Goal: Information Seeking & Learning: Check status

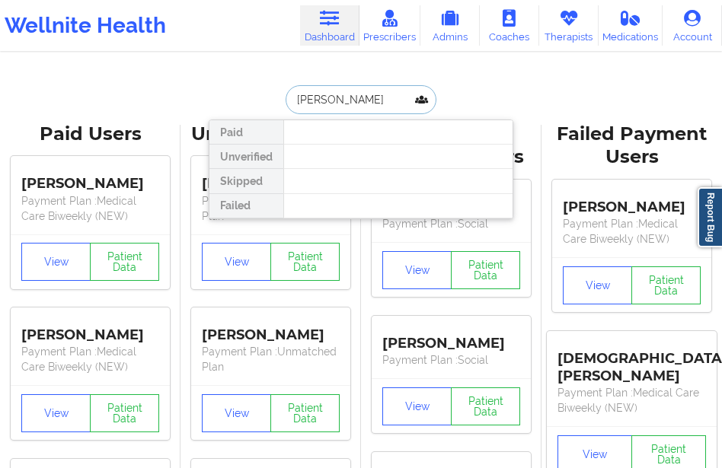
drag, startPoint x: 366, startPoint y: 100, endPoint x: 279, endPoint y: 100, distance: 86.8
click at [279, 100] on div "[PERSON_NAME] Paid Unverified Skipped Failed" at bounding box center [361, 99] width 305 height 29
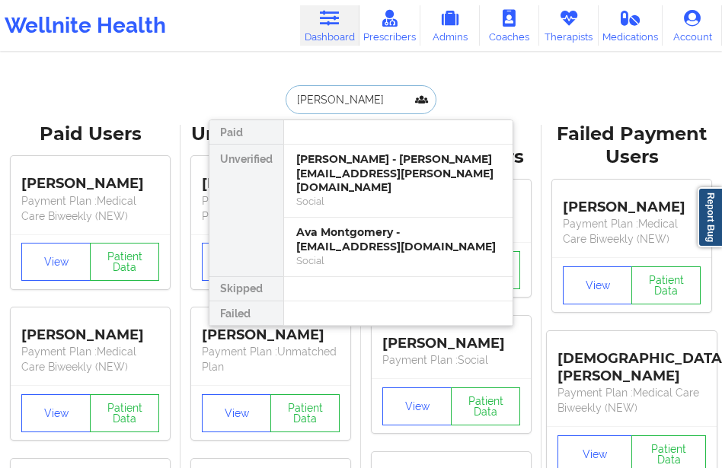
type input "[PERSON_NAME]"
click at [287, 154] on div "[PERSON_NAME] - [PERSON_NAME][EMAIL_ADDRESS][PERSON_NAME][DOMAIN_NAME] Social" at bounding box center [398, 181] width 228 height 73
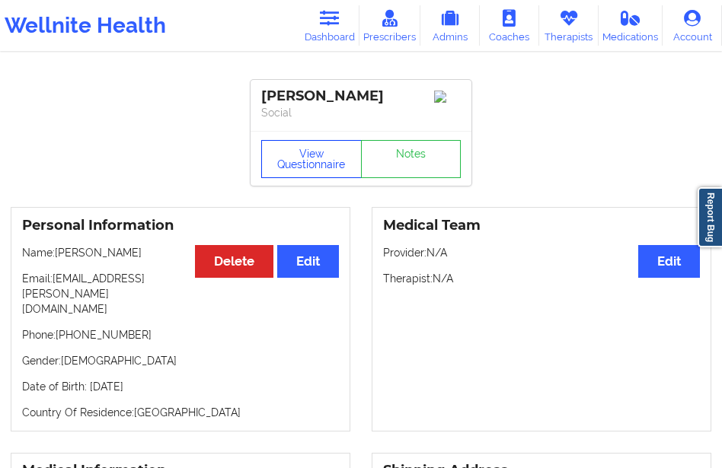
click at [302, 155] on button "View Questionnaire" at bounding box center [311, 159] width 100 height 38
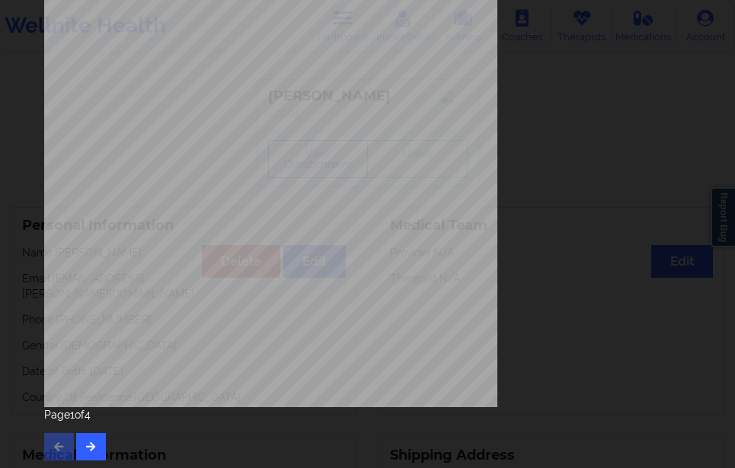
scroll to position [258, 0]
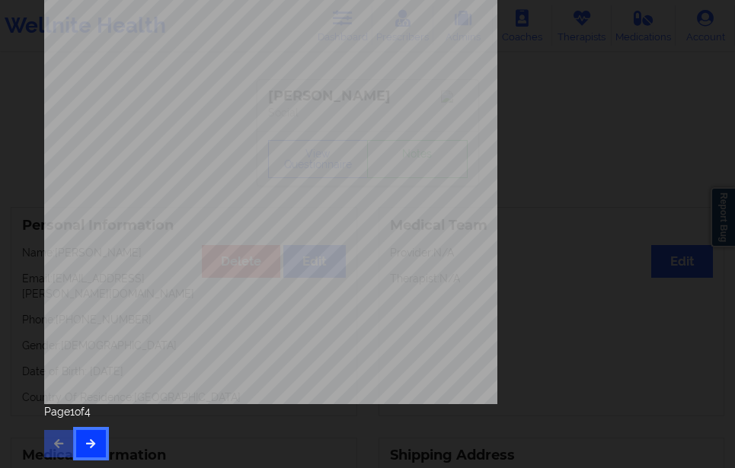
click at [96, 433] on button "button" at bounding box center [91, 443] width 30 height 27
click at [97, 439] on button "button" at bounding box center [91, 443] width 30 height 27
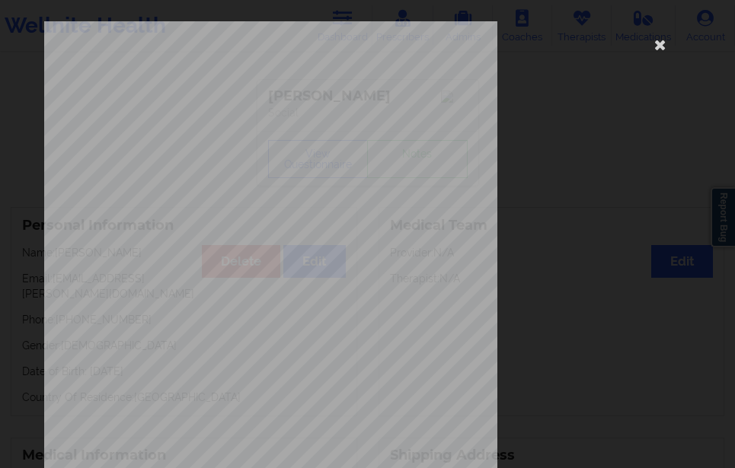
scroll to position [228, 0]
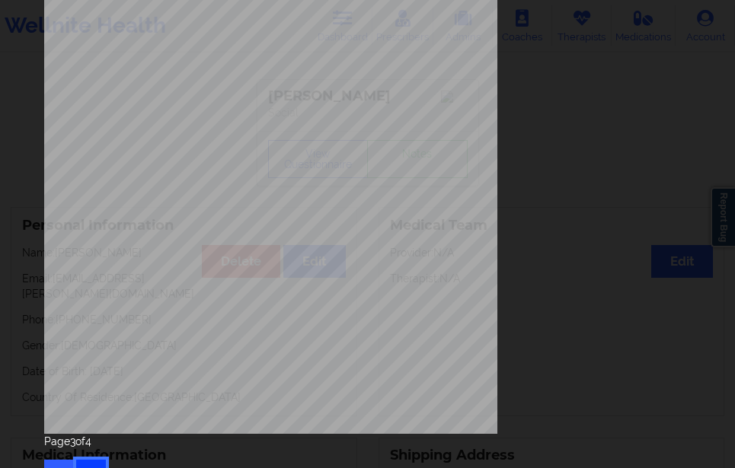
click at [88, 466] on button "button" at bounding box center [91, 473] width 30 height 27
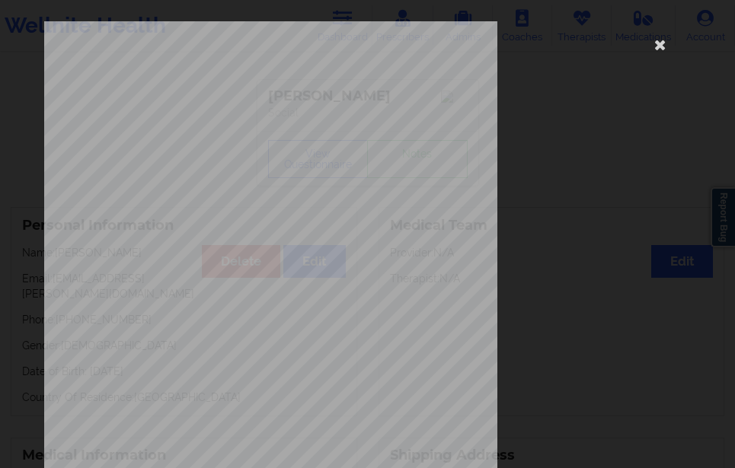
scroll to position [258, 0]
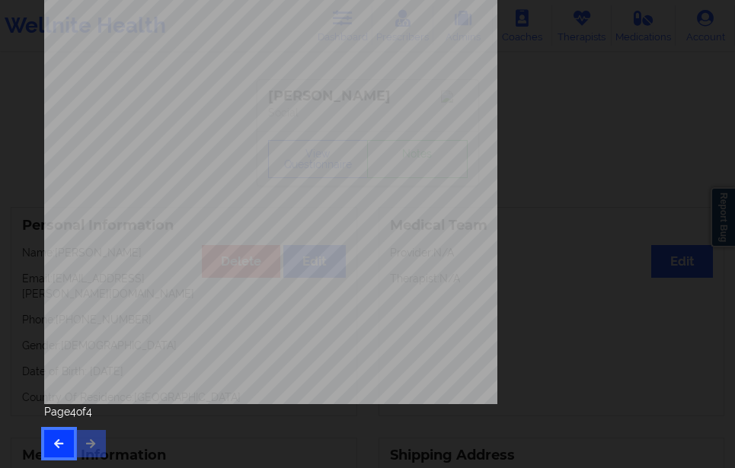
click at [56, 430] on button "button" at bounding box center [59, 443] width 30 height 27
click at [59, 431] on button "button" at bounding box center [59, 443] width 30 height 27
click at [59, 430] on button "button" at bounding box center [59, 443] width 30 height 27
click at [59, 442] on div "Page 1 of 4" at bounding box center [367, 430] width 646 height 53
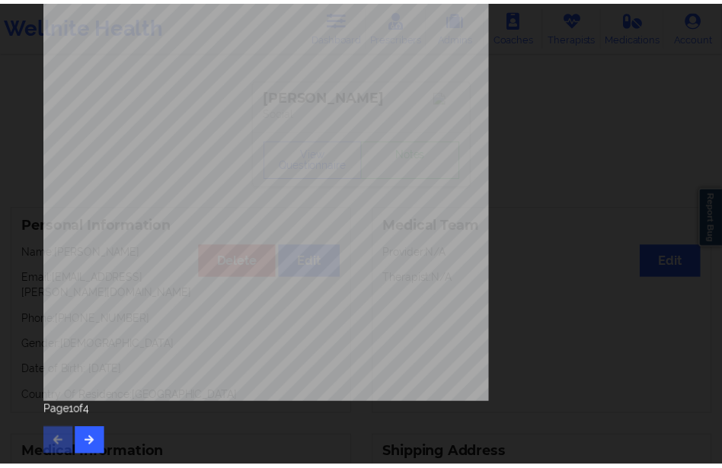
scroll to position [30, 0]
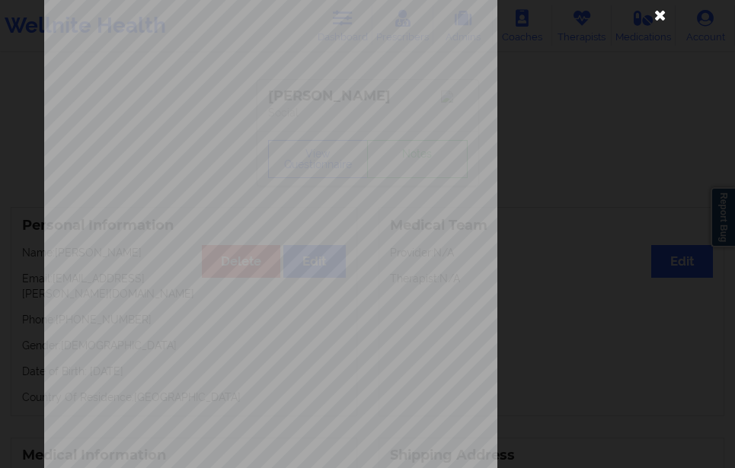
click at [652, 20] on icon at bounding box center [660, 14] width 24 height 24
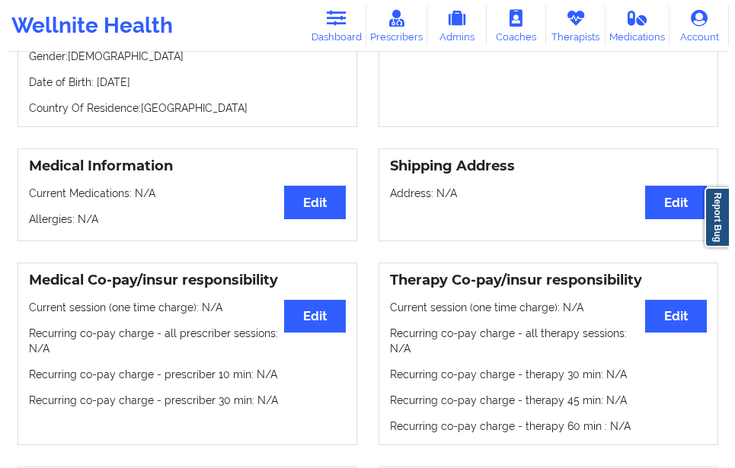
scroll to position [76, 0]
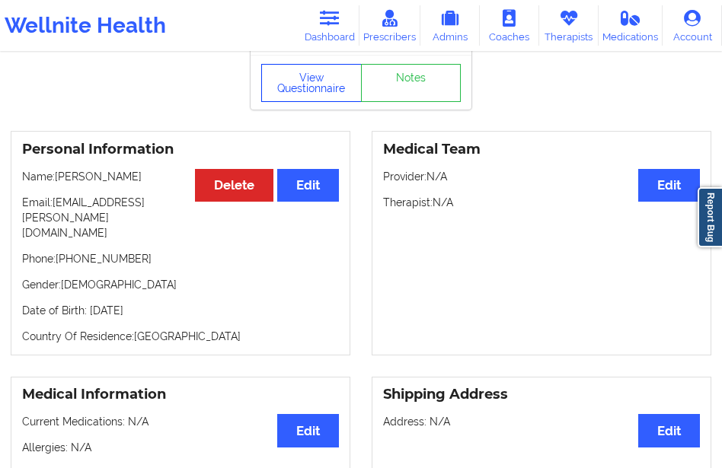
click at [302, 75] on button "View Questionnaire" at bounding box center [311, 83] width 100 height 38
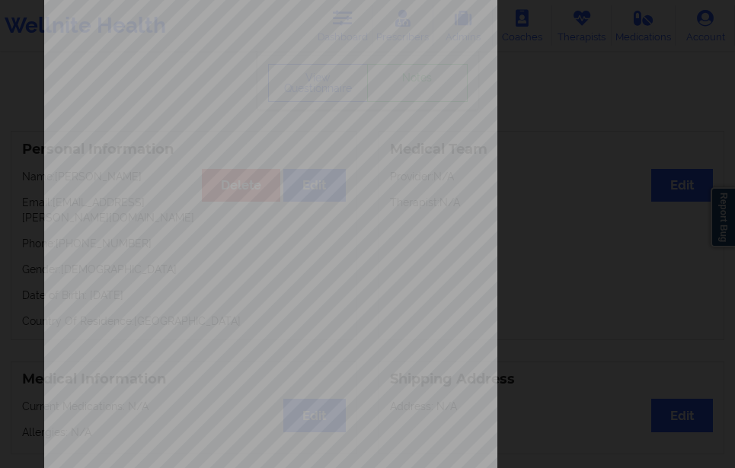
scroll to position [258, 0]
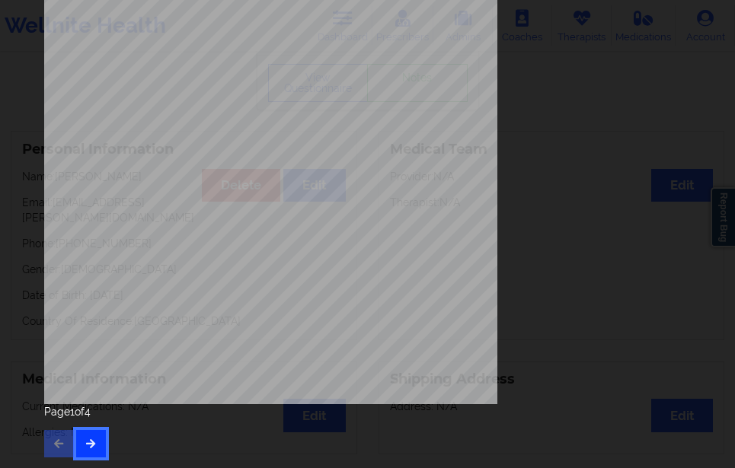
click at [86, 448] on icon "button" at bounding box center [91, 443] width 13 height 9
click at [95, 436] on button "button" at bounding box center [91, 443] width 30 height 27
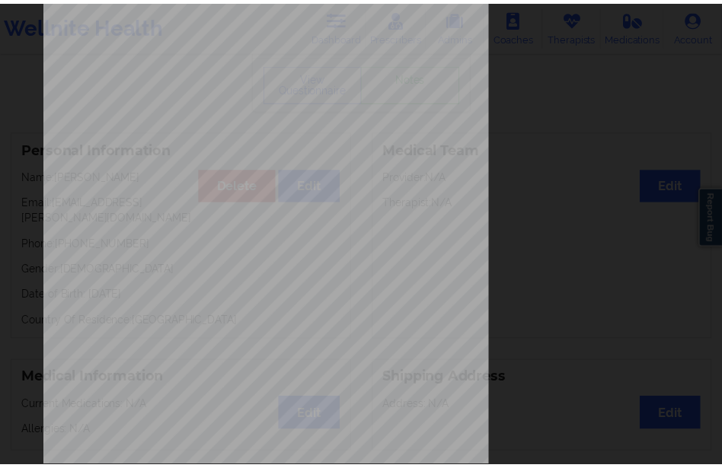
scroll to position [0, 0]
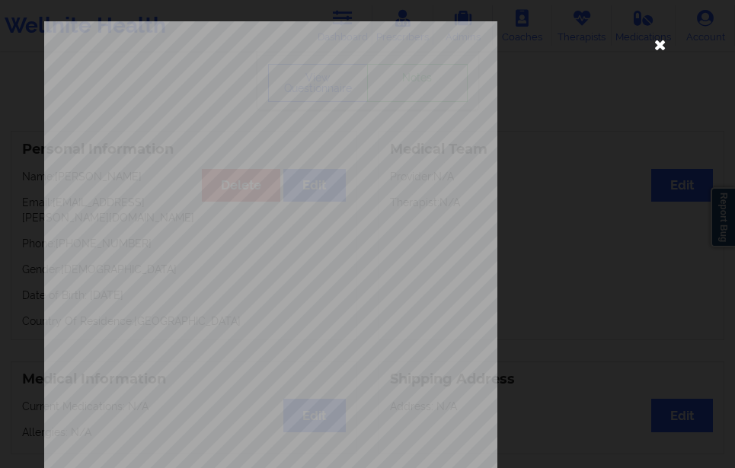
click at [650, 46] on icon at bounding box center [660, 44] width 24 height 24
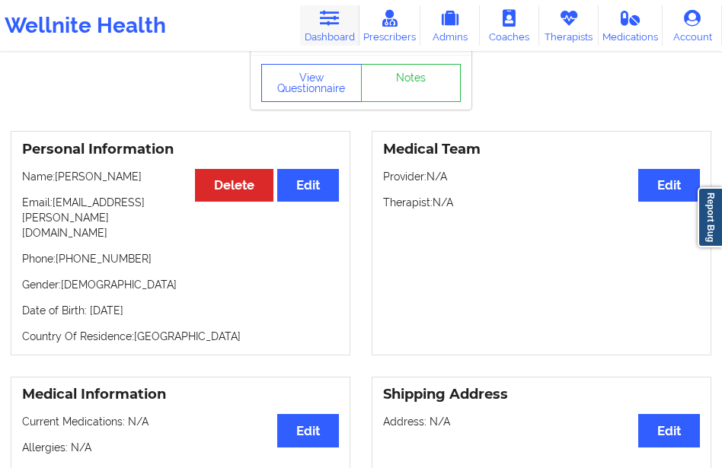
click at [324, 37] on link "Dashboard" at bounding box center [329, 25] width 59 height 40
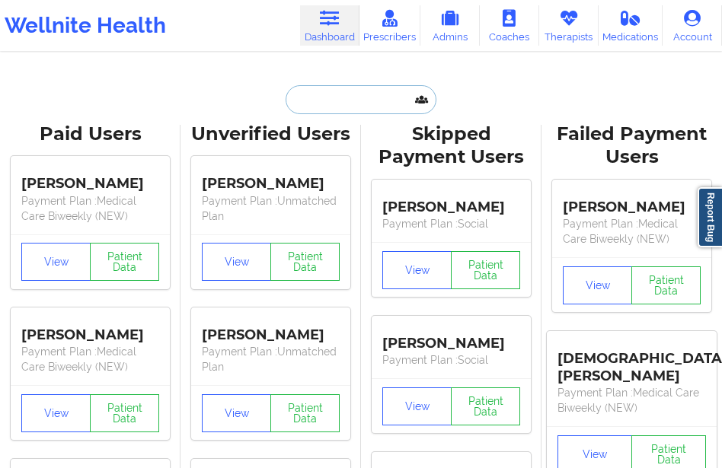
drag, startPoint x: 292, startPoint y: 98, endPoint x: 331, endPoint y: 110, distance: 40.5
click at [311, 103] on input "text" at bounding box center [360, 99] width 151 height 29
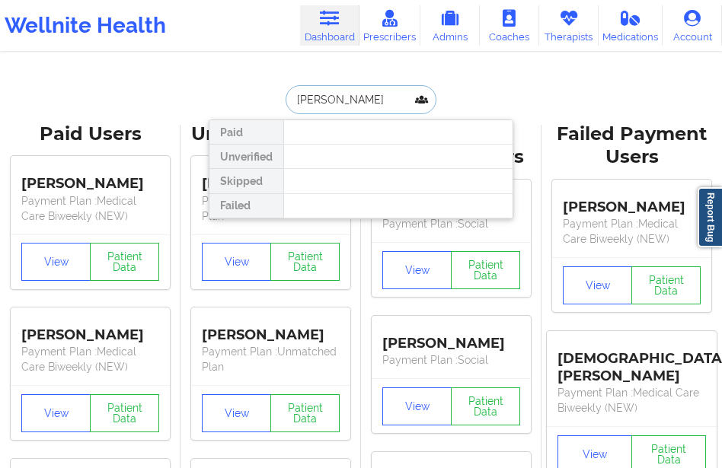
click at [379, 96] on input "[PERSON_NAME]" at bounding box center [360, 99] width 151 height 29
type input "L"
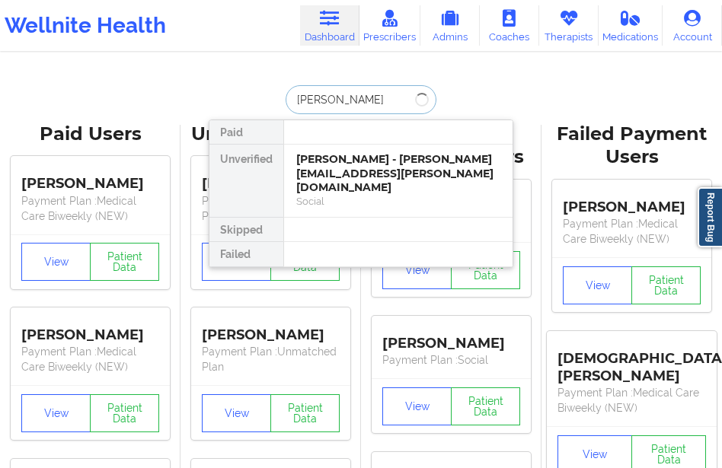
type input "SARINA SILVER"
click at [326, 170] on div "[PERSON_NAME] - [PERSON_NAME][EMAIL_ADDRESS][PERSON_NAME][DOMAIN_NAME]" at bounding box center [398, 173] width 204 height 43
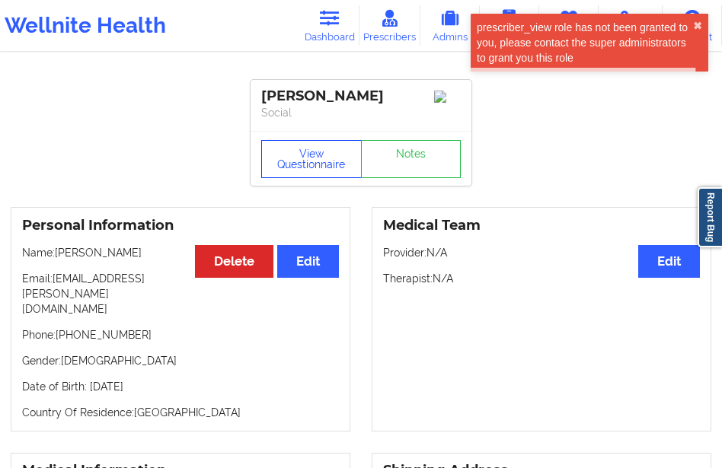
click at [317, 172] on button "View Questionnaire" at bounding box center [311, 159] width 100 height 38
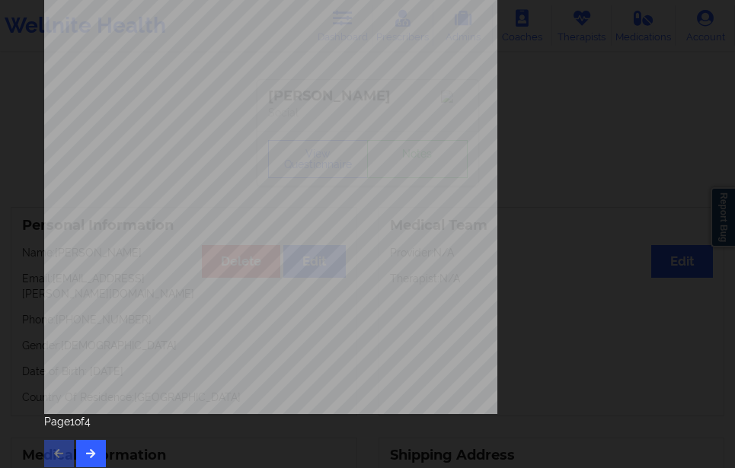
scroll to position [258, 0]
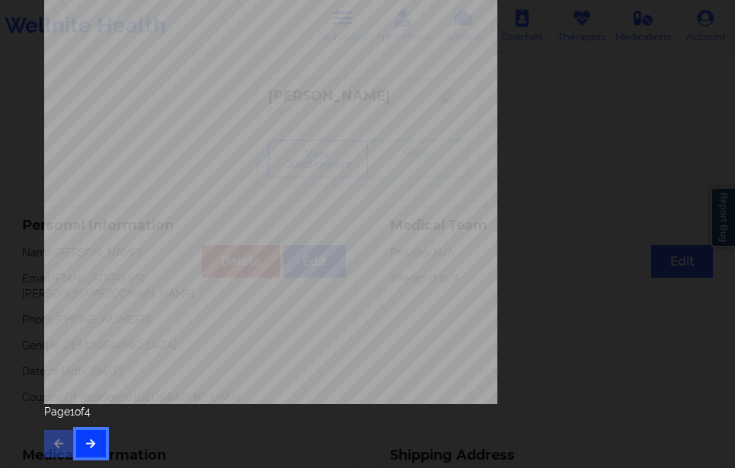
click at [85, 439] on icon "button" at bounding box center [91, 443] width 13 height 9
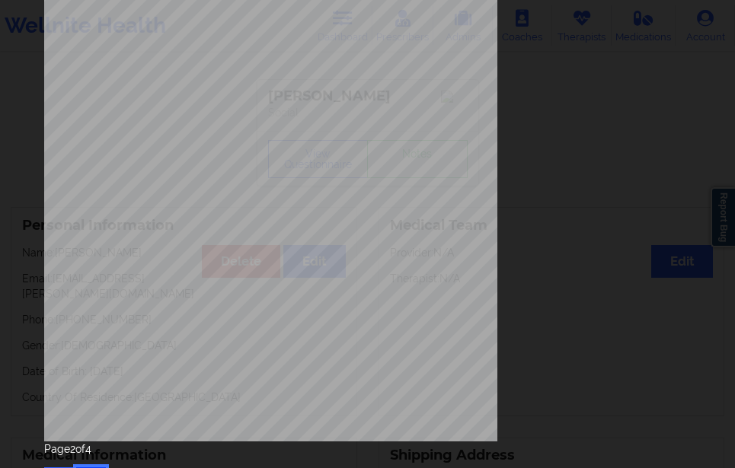
scroll to position [228, 0]
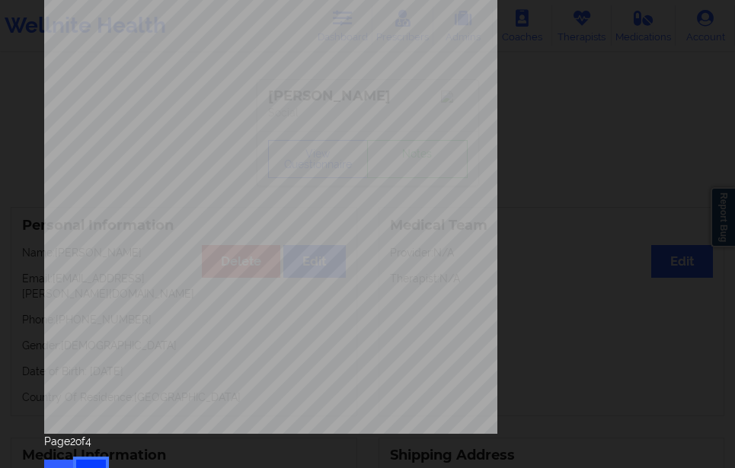
click at [97, 461] on button "button" at bounding box center [91, 473] width 30 height 27
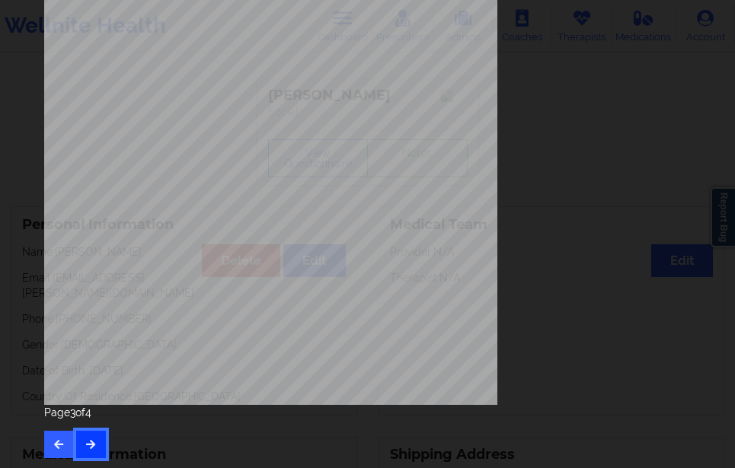
scroll to position [258, 0]
click at [88, 439] on icon "button" at bounding box center [91, 443] width 13 height 9
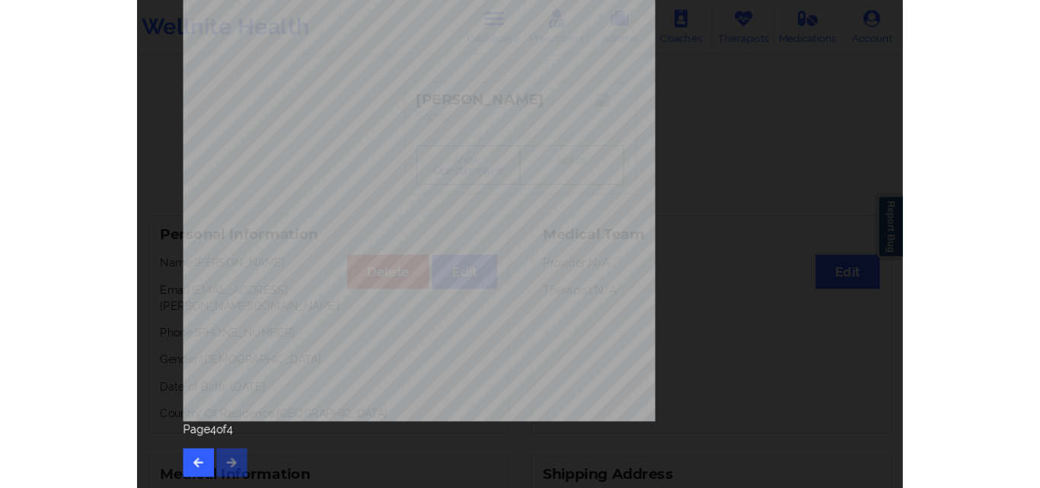
scroll to position [0, 0]
